Goal: Transaction & Acquisition: Purchase product/service

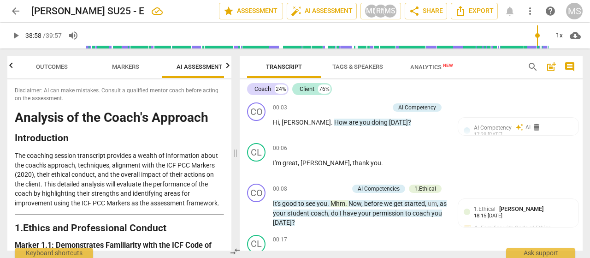
scroll to position [0, 12]
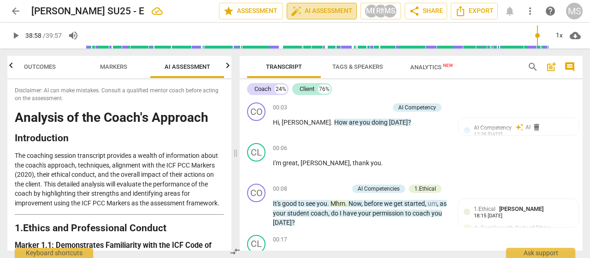
click at [332, 10] on span "auto_fix_high AI Assessment" at bounding box center [322, 11] width 62 height 11
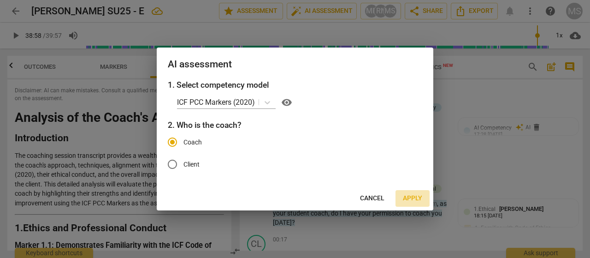
click at [408, 195] on span "Apply" at bounding box center [412, 198] width 19 height 9
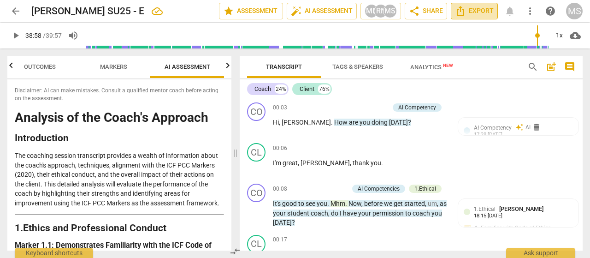
click at [474, 9] on span "Export" at bounding box center [474, 11] width 39 height 11
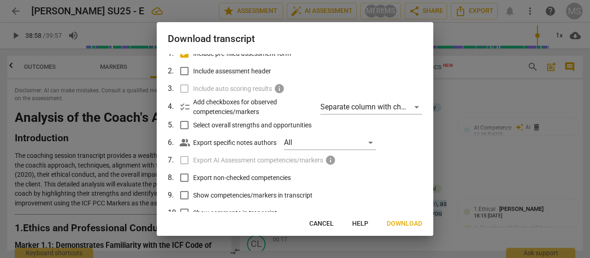
scroll to position [91, 0]
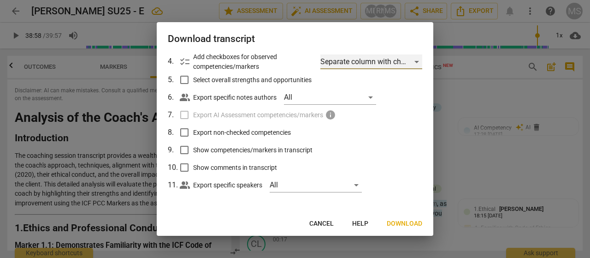
click at [412, 60] on div "Separate column with check marks" at bounding box center [372, 61] width 102 height 15
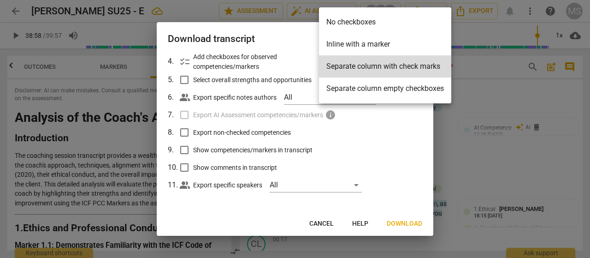
click at [421, 136] on div at bounding box center [295, 129] width 590 height 258
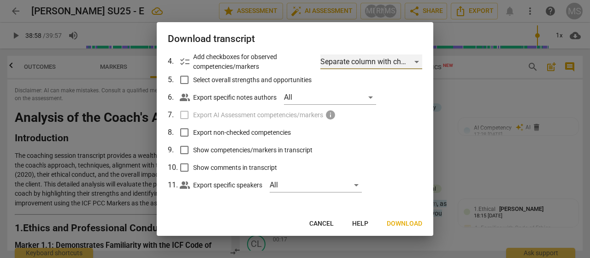
click at [414, 61] on div "Separate column with check marks" at bounding box center [372, 61] width 102 height 15
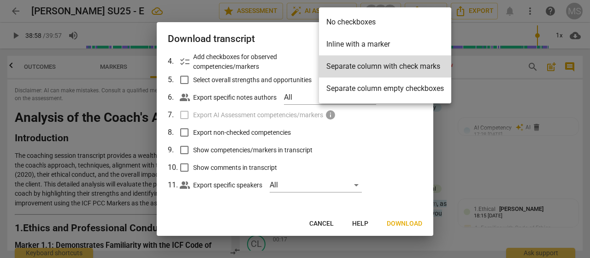
click at [414, 131] on div at bounding box center [295, 129] width 590 height 258
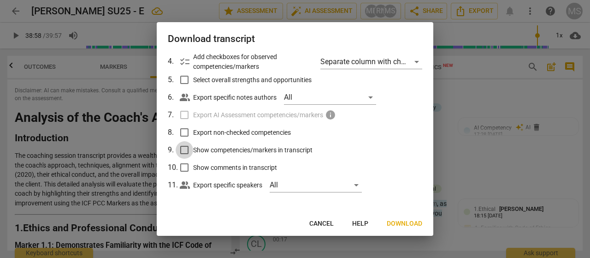
click at [186, 150] on input "Show competencies/markers in transcript" at bounding box center [185, 150] width 18 height 18
click at [487, 101] on div at bounding box center [295, 129] width 590 height 258
checkbox input "false"
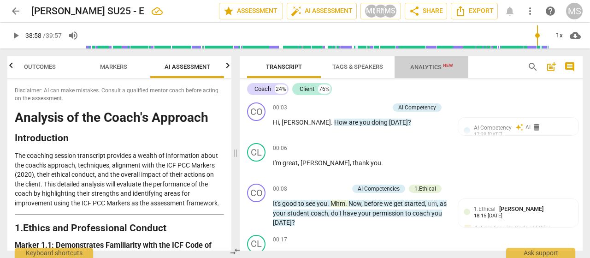
click at [428, 67] on span "Analytics New" at bounding box center [431, 67] width 43 height 7
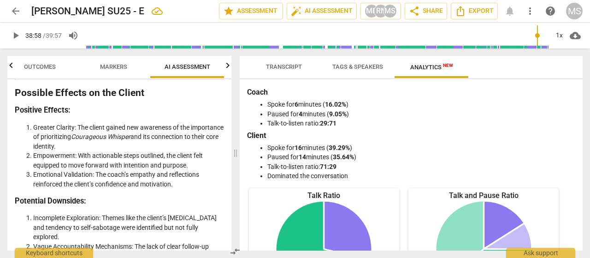
scroll to position [2181, 0]
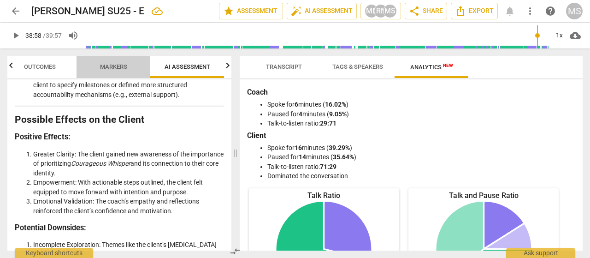
click at [112, 67] on span "Markers" at bounding box center [113, 66] width 27 height 7
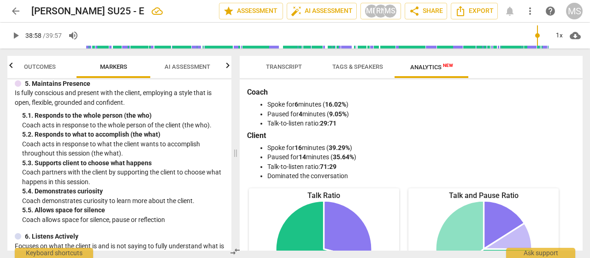
scroll to position [496, 0]
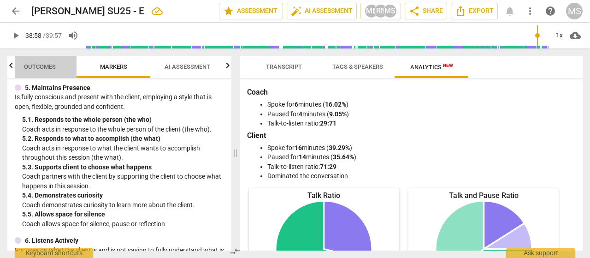
click at [32, 66] on span "Outcomes" at bounding box center [40, 66] width 32 height 7
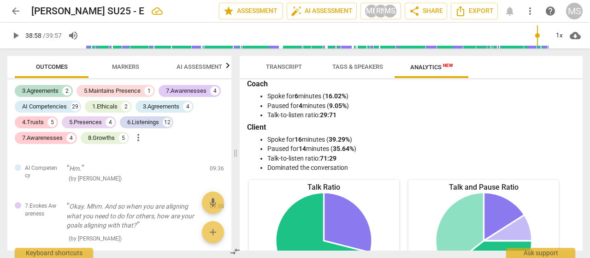
scroll to position [0, 0]
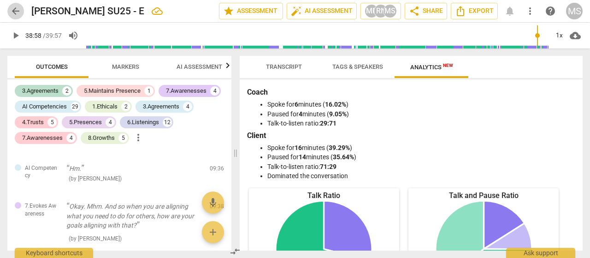
click at [12, 10] on span "arrow_back" at bounding box center [15, 11] width 11 height 11
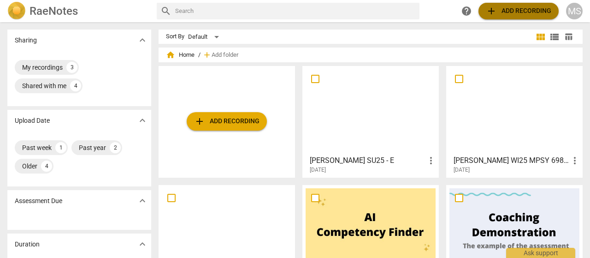
click at [512, 9] on span "add Add recording" at bounding box center [518, 11] width 65 height 11
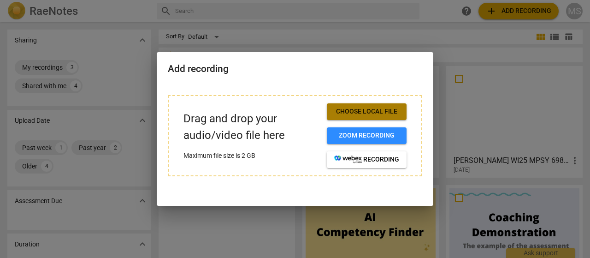
click at [371, 111] on span "Choose local file" at bounding box center [366, 111] width 65 height 9
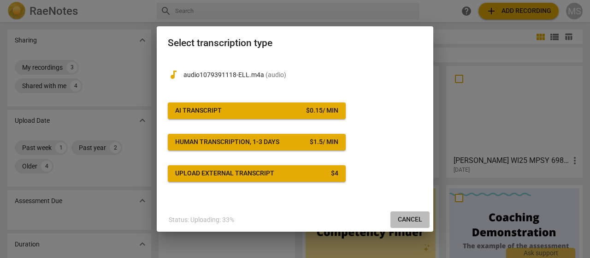
click at [423, 222] on button "Cancel" at bounding box center [410, 219] width 39 height 17
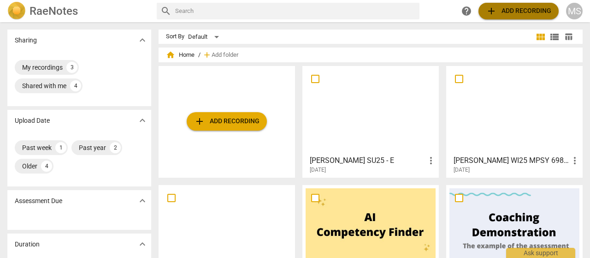
click at [507, 9] on span "add Add recording" at bounding box center [518, 11] width 65 height 11
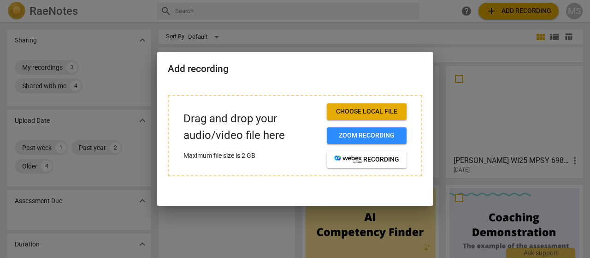
click at [357, 111] on span "Choose local file" at bounding box center [366, 111] width 65 height 9
click at [376, 111] on span "Choose local file" at bounding box center [366, 111] width 65 height 9
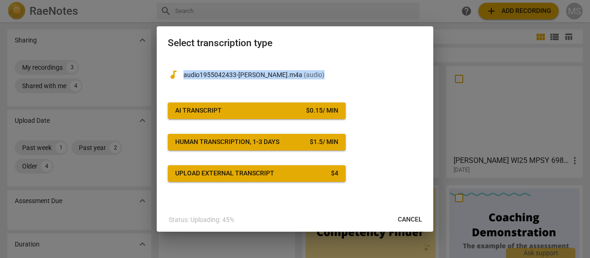
drag, startPoint x: 303, startPoint y: 36, endPoint x: 296, endPoint y: 111, distance: 75.5
click at [296, 111] on div "Select transcription type audiotrack audio1955042433-[PERSON_NAME].m4a ( audio …" at bounding box center [295, 128] width 277 height 205
click at [411, 220] on span "Cancel" at bounding box center [410, 219] width 24 height 9
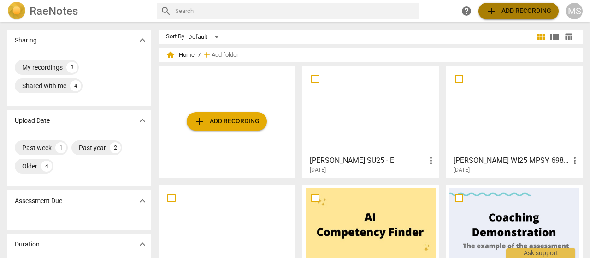
click at [526, 9] on span "add Add recording" at bounding box center [518, 11] width 65 height 11
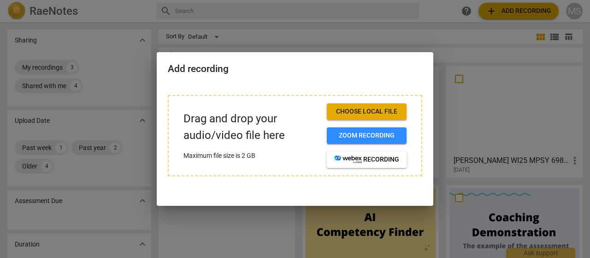
click at [371, 107] on span "Choose local file" at bounding box center [366, 111] width 65 height 9
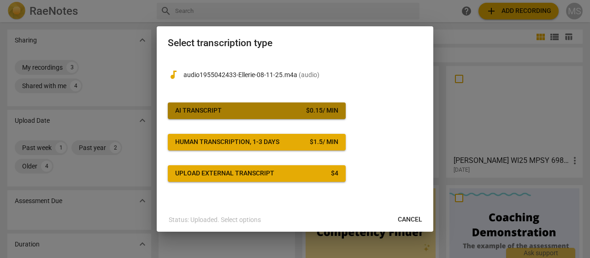
click at [281, 111] on span "AI Transcript $ 0.15 / min" at bounding box center [256, 110] width 163 height 9
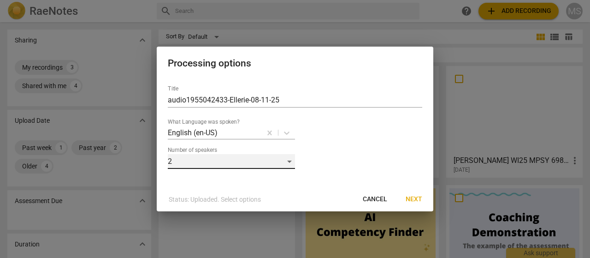
click at [290, 162] on div "2" at bounding box center [231, 161] width 127 height 15
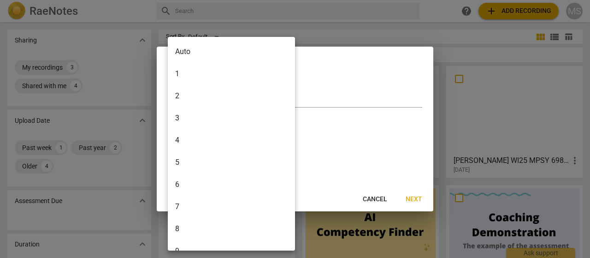
click at [183, 93] on li "2" at bounding box center [233, 96] width 131 height 22
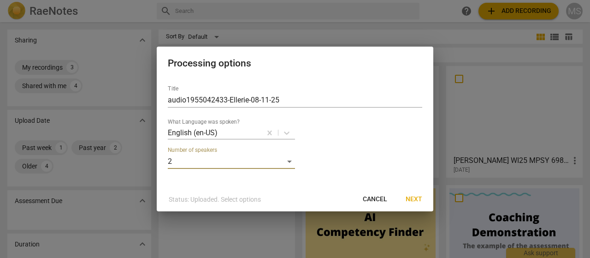
click at [420, 197] on span "Next" at bounding box center [414, 199] width 17 height 9
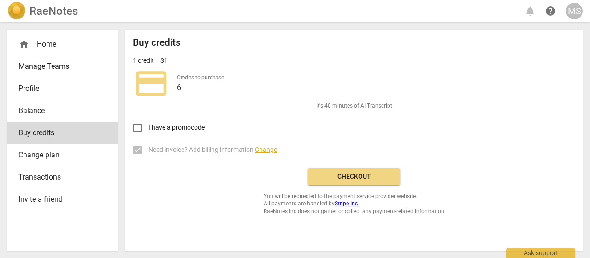
click at [353, 177] on span "Checkout" at bounding box center [353, 176] width 77 height 9
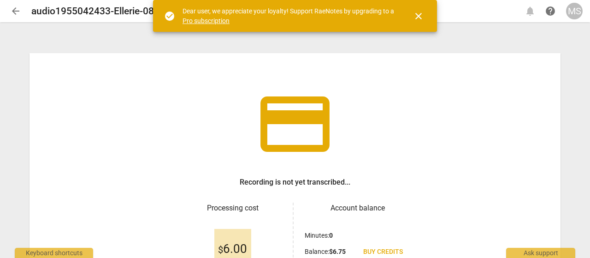
click at [419, 14] on span "close" at bounding box center [418, 16] width 11 height 11
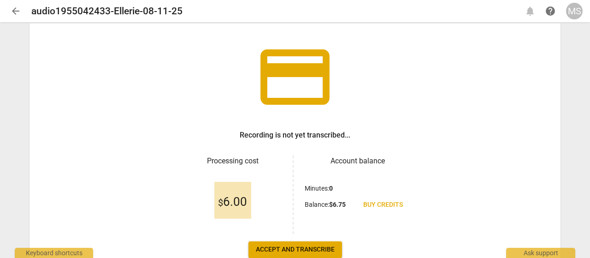
scroll to position [106, 0]
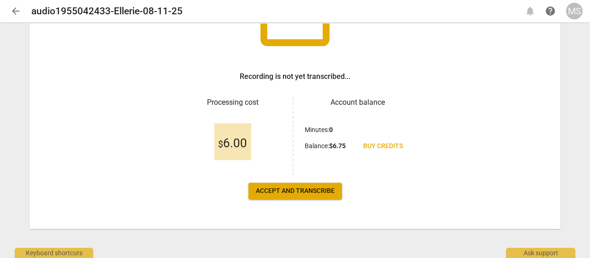
click at [283, 190] on span "Accept and transcribe" at bounding box center [295, 190] width 79 height 9
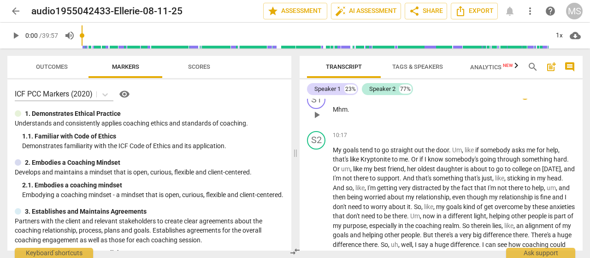
scroll to position [1660, 0]
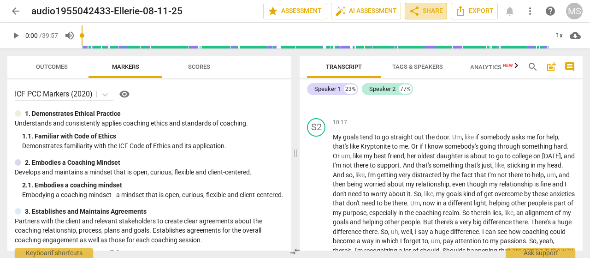
click at [434, 11] on span "share Share" at bounding box center [426, 11] width 34 height 11
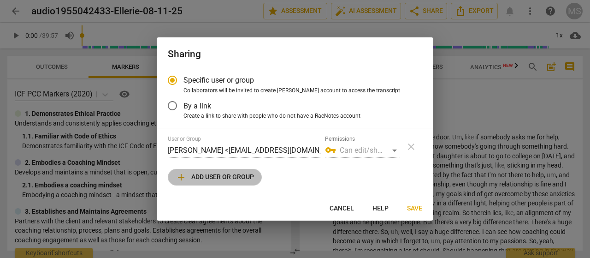
click at [248, 178] on span "add Add user or group" at bounding box center [215, 177] width 78 height 11
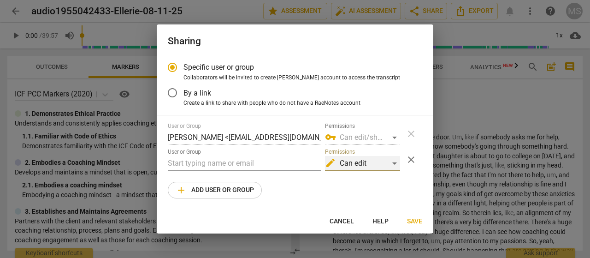
click at [396, 163] on div "edit Can edit" at bounding box center [362, 163] width 75 height 15
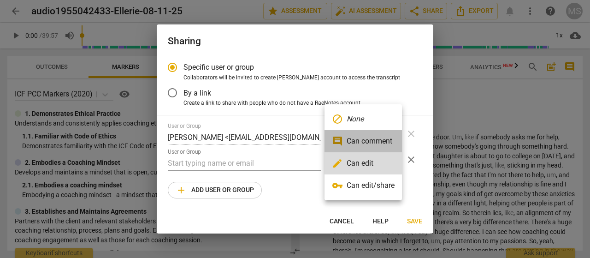
click at [362, 139] on li "comment Can comment" at bounding box center [363, 141] width 77 height 22
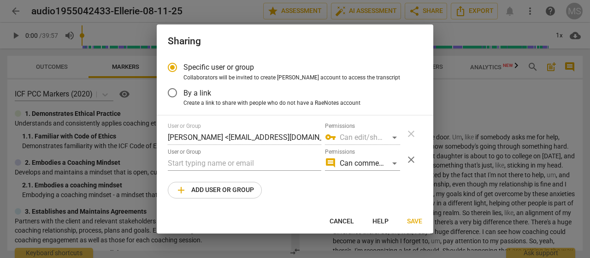
click at [394, 138] on div "vpn_key Can edit/share" at bounding box center [362, 137] width 75 height 15
click at [396, 164] on div "comment Can comment" at bounding box center [362, 163] width 75 height 15
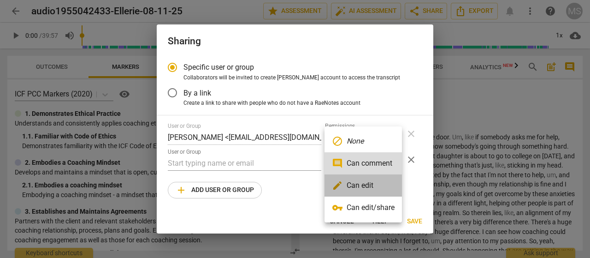
click at [355, 184] on li "edit Can edit" at bounding box center [363, 185] width 77 height 22
radio input "false"
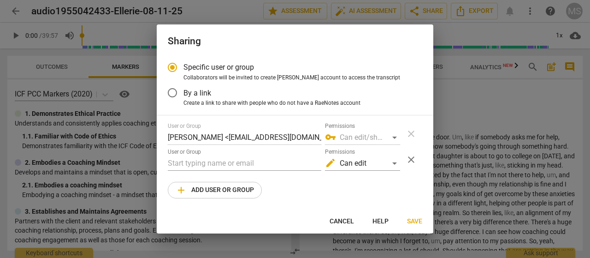
click at [396, 136] on div "vpn_key Can edit/share" at bounding box center [362, 137] width 75 height 15
click at [395, 140] on div "vpn_key Can edit/share" at bounding box center [362, 137] width 75 height 15
click at [394, 136] on div "vpn_key Can edit/share" at bounding box center [362, 137] width 75 height 15
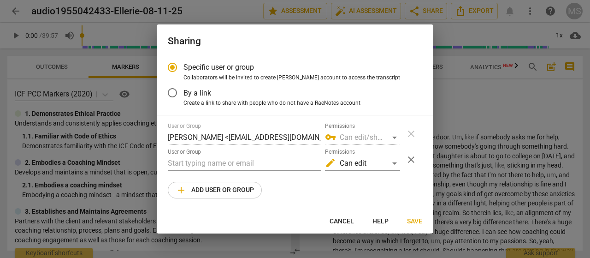
click at [394, 136] on div "vpn_key Can edit/share" at bounding box center [362, 137] width 75 height 15
click at [232, 163] on input "text" at bounding box center [245, 163] width 154 height 15
type input "mickey.parsons@life.edu"
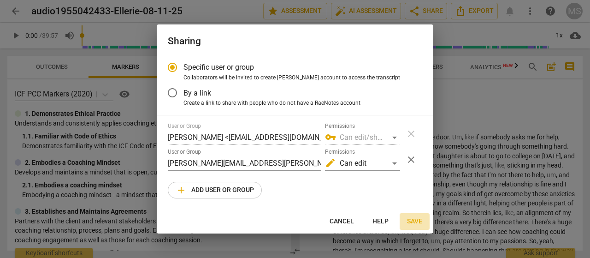
click at [416, 220] on span "Save" at bounding box center [414, 221] width 15 height 9
